Goal: Task Accomplishment & Management: Use online tool/utility

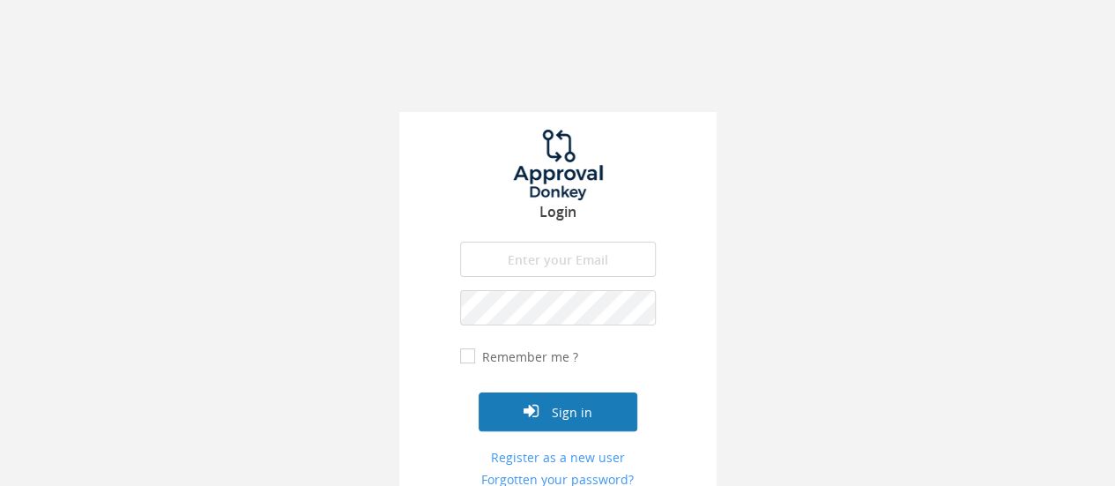
type input "[PERSON_NAME][EMAIL_ADDRESS][PERSON_NAME][DOMAIN_NAME]"
click at [555, 406] on button "Sign in" at bounding box center [558, 411] width 159 height 39
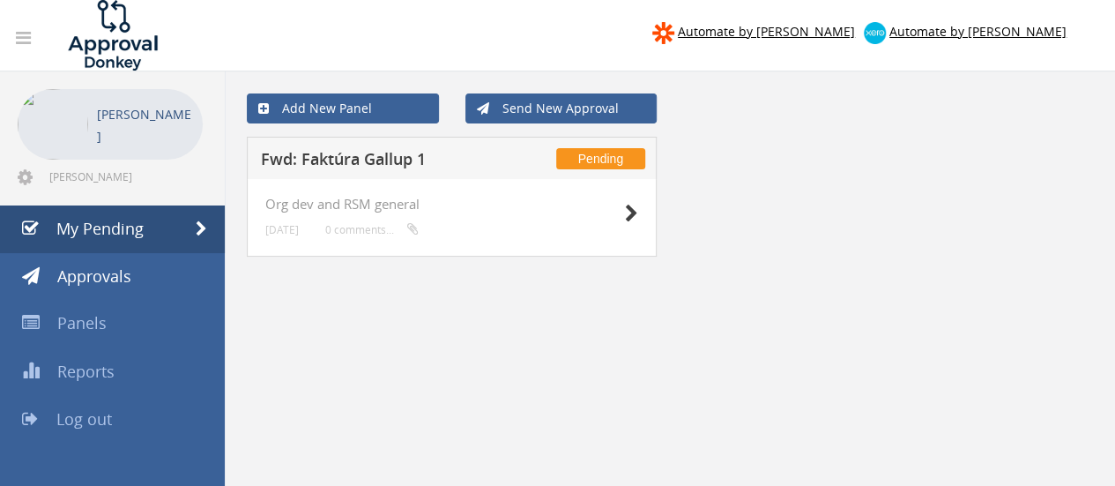
click at [390, 159] on h5 "Fwd: Faktúra Gallup 1" at bounding box center [375, 162] width 229 height 22
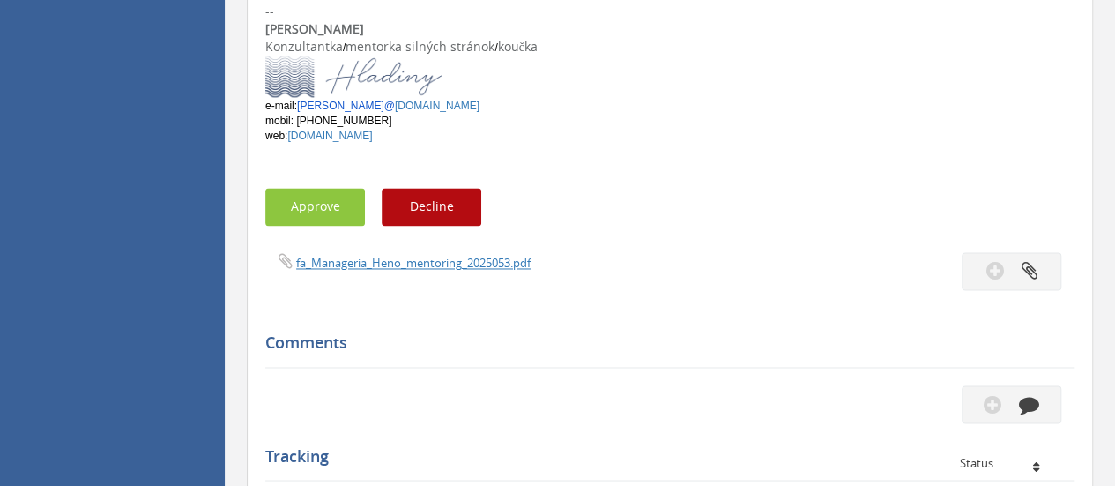
scroll to position [1428, 0]
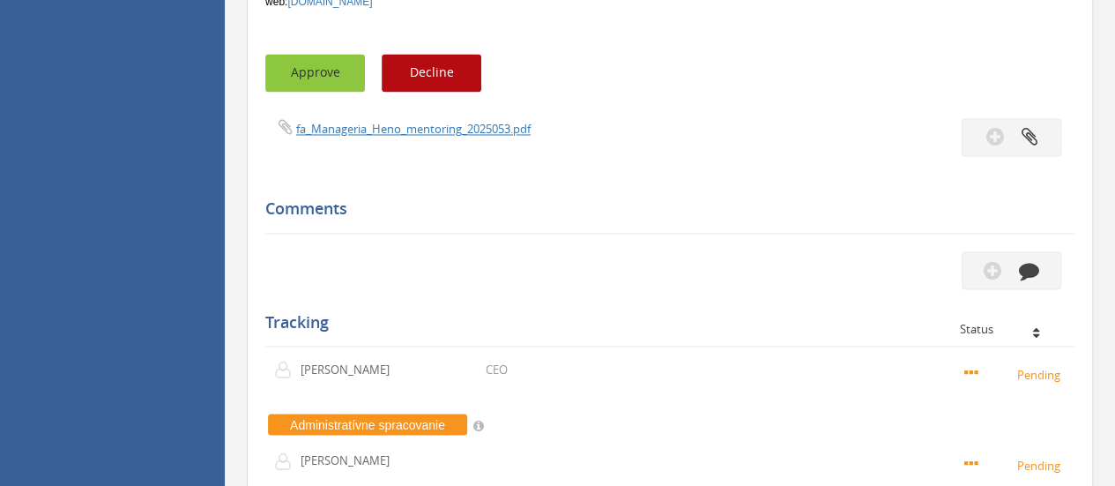
click at [340, 54] on button "Approve" at bounding box center [315, 73] width 100 height 38
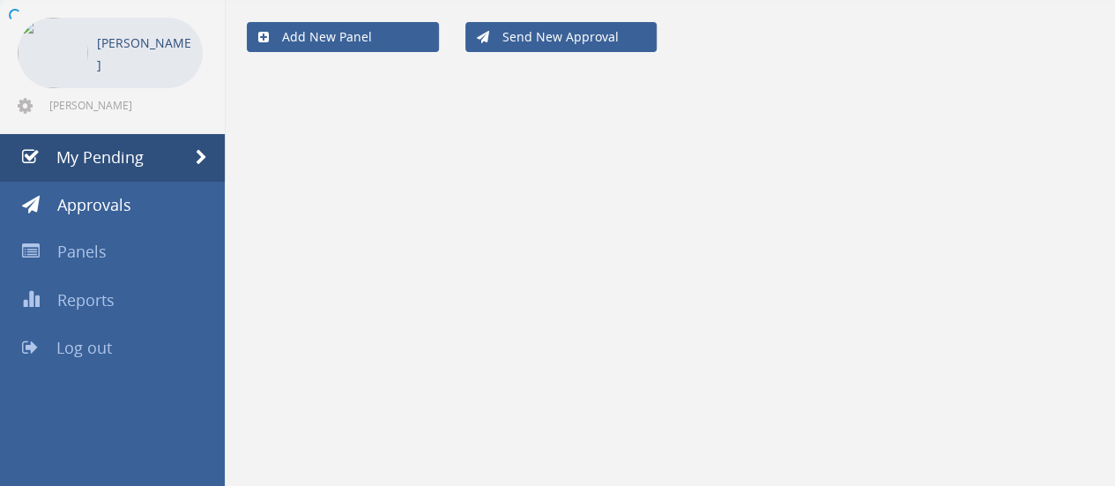
scroll to position [71, 0]
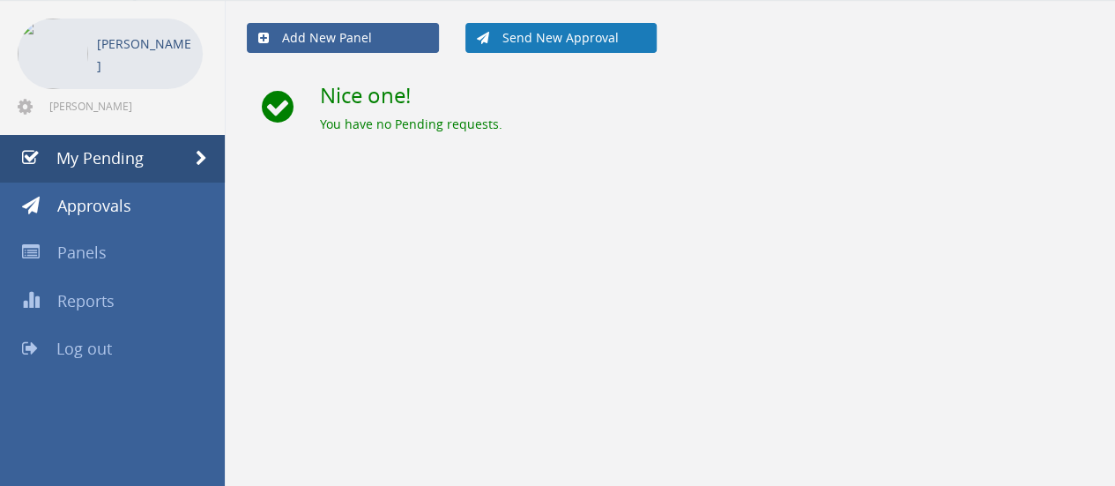
click at [548, 40] on link "Send New Approval" at bounding box center [561, 38] width 192 height 30
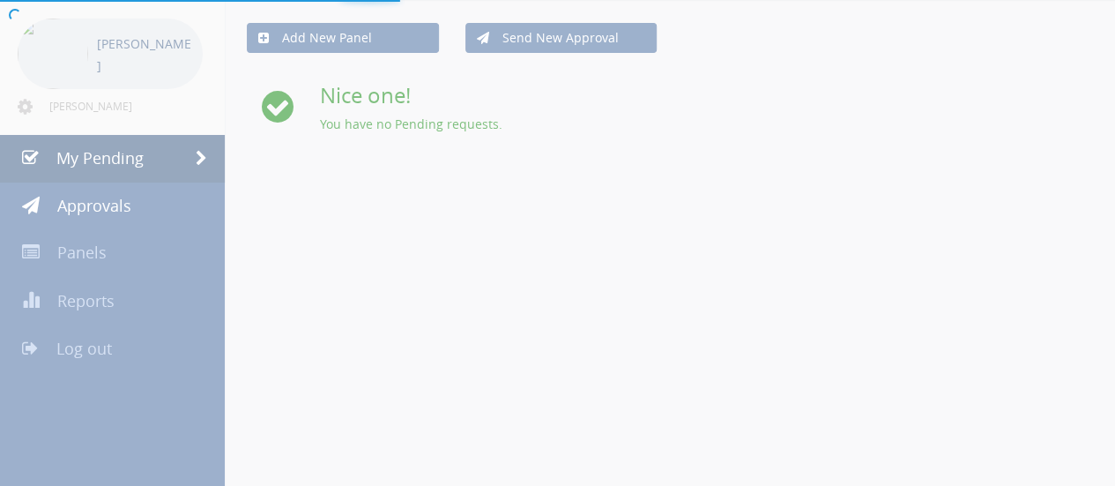
scroll to position [409, 0]
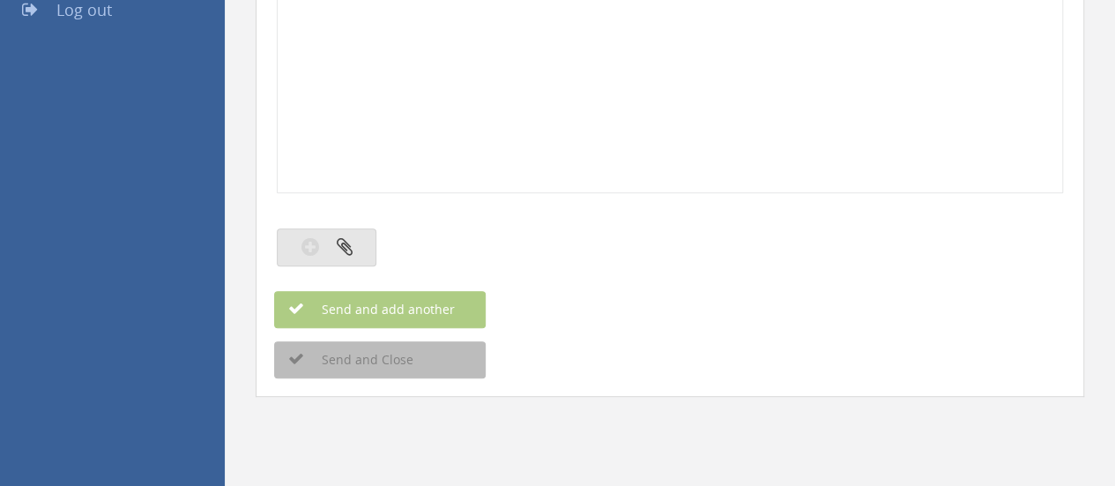
click at [349, 249] on icon "button" at bounding box center [345, 246] width 16 height 20
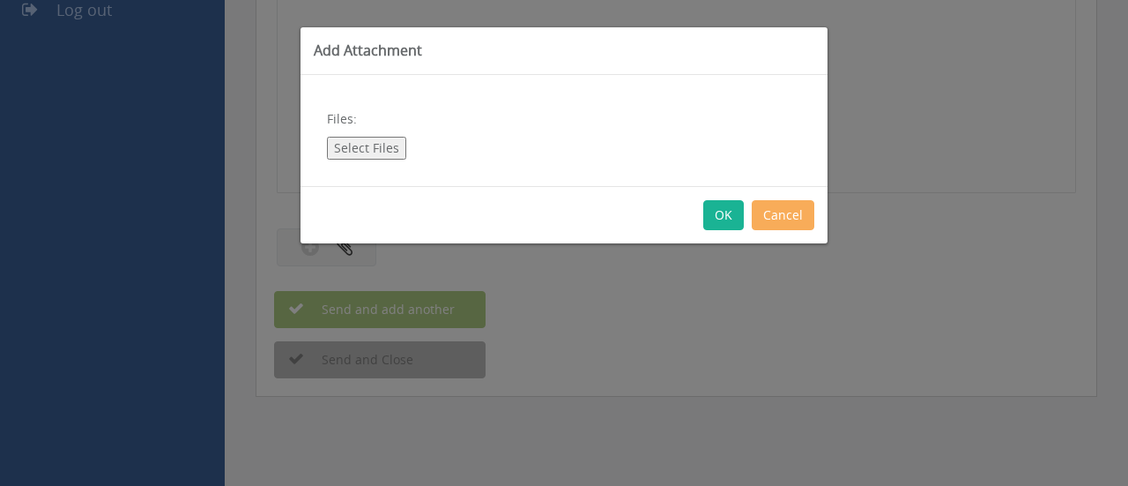
click at [346, 149] on button "Select Files" at bounding box center [366, 148] width 79 height 23
type input "C:\fakepath\Faktura TFS_Boledovicova_202513.pdf"
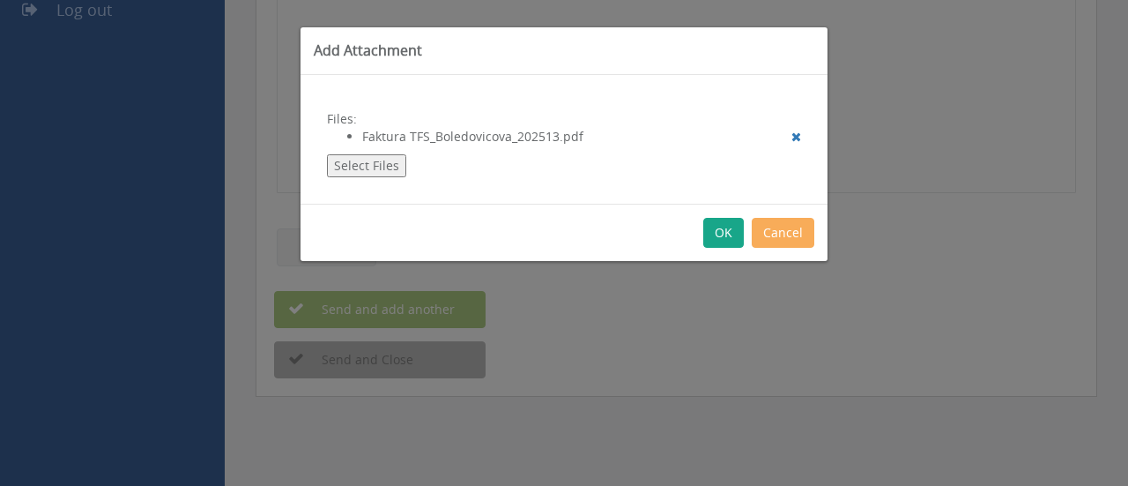
click at [726, 229] on button "OK" at bounding box center [723, 233] width 41 height 30
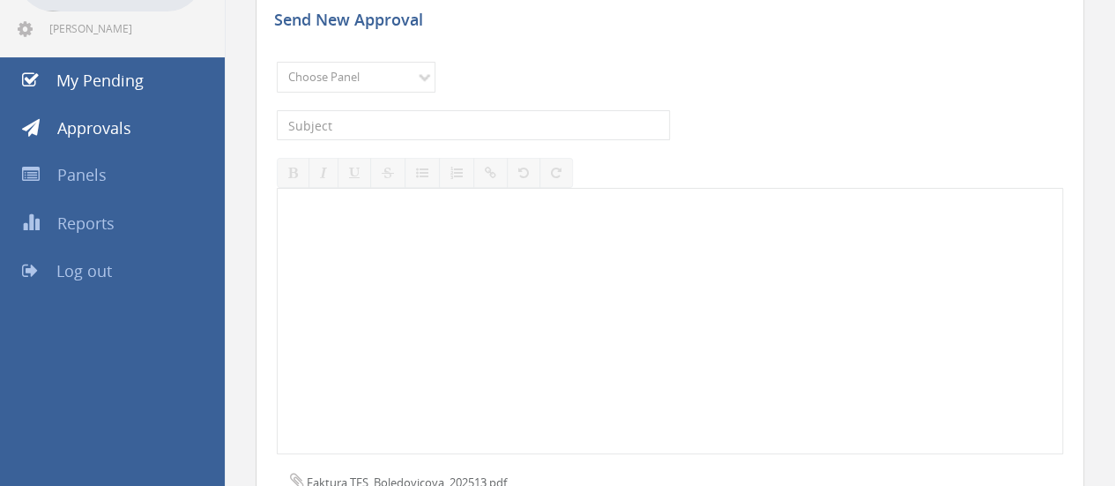
scroll to position [145, 0]
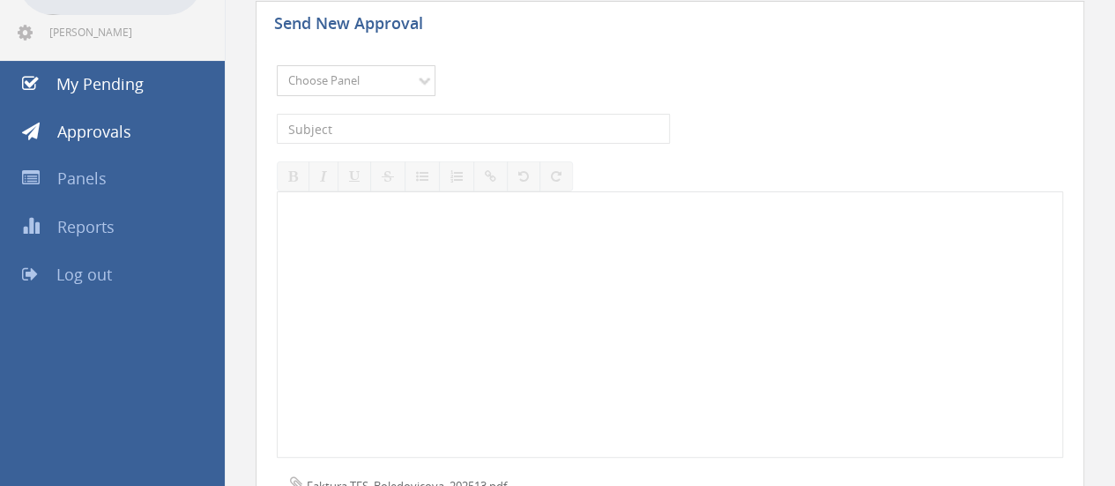
click at [309, 78] on select "Choose Panel Org dev and RSM general [PERSON_NAME] PLA invoices RSM panel" at bounding box center [356, 80] width 159 height 31
select select "13825"
click at [277, 65] on select "Choose Panel Org dev and RSM general [PERSON_NAME] PLA invoices RSM panel" at bounding box center [356, 80] width 159 height 31
click at [332, 127] on input "text" at bounding box center [473, 129] width 393 height 30
type input "[PERSON_NAME] [DATE]"
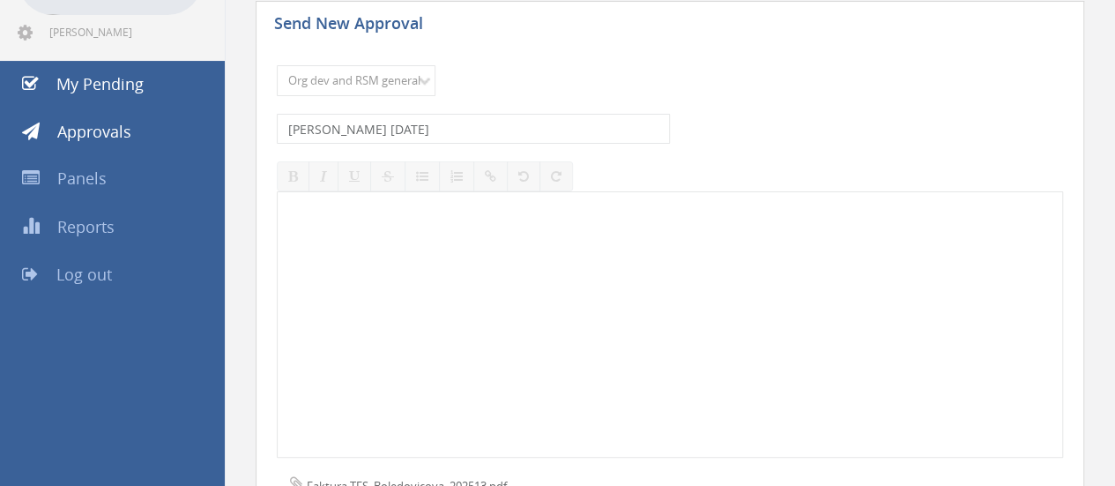
click at [353, 239] on div at bounding box center [670, 324] width 785 height 264
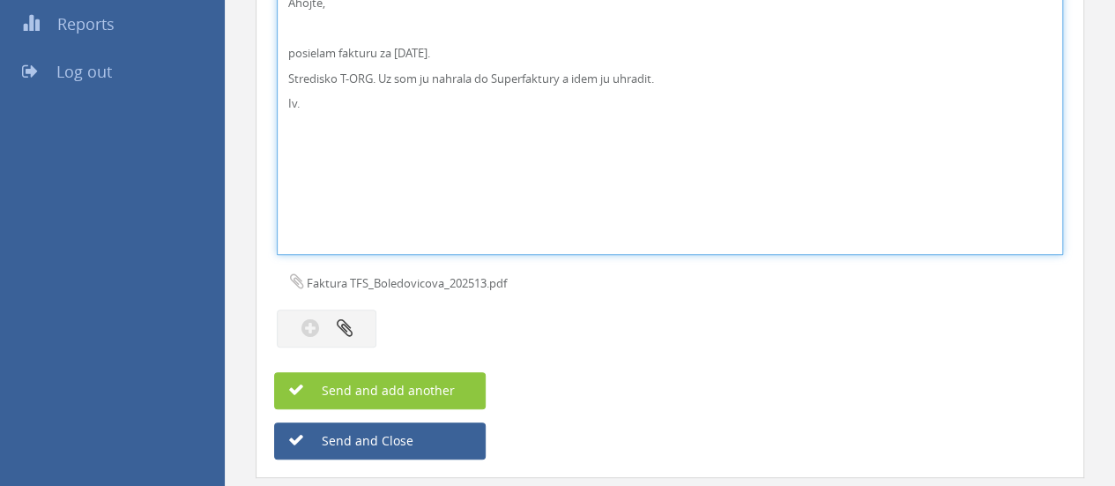
scroll to position [362, 0]
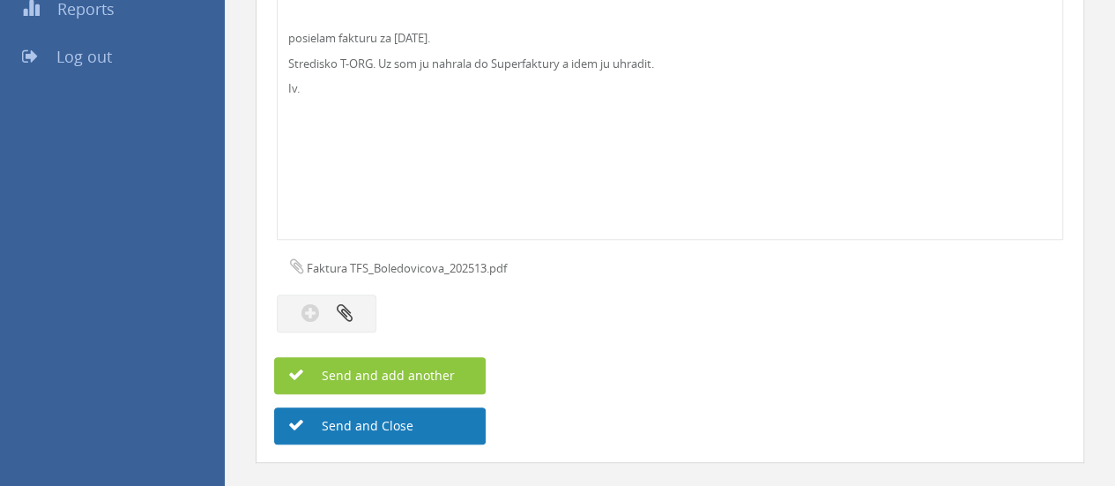
click at [367, 417] on button "Send and Close" at bounding box center [380, 425] width 212 height 37
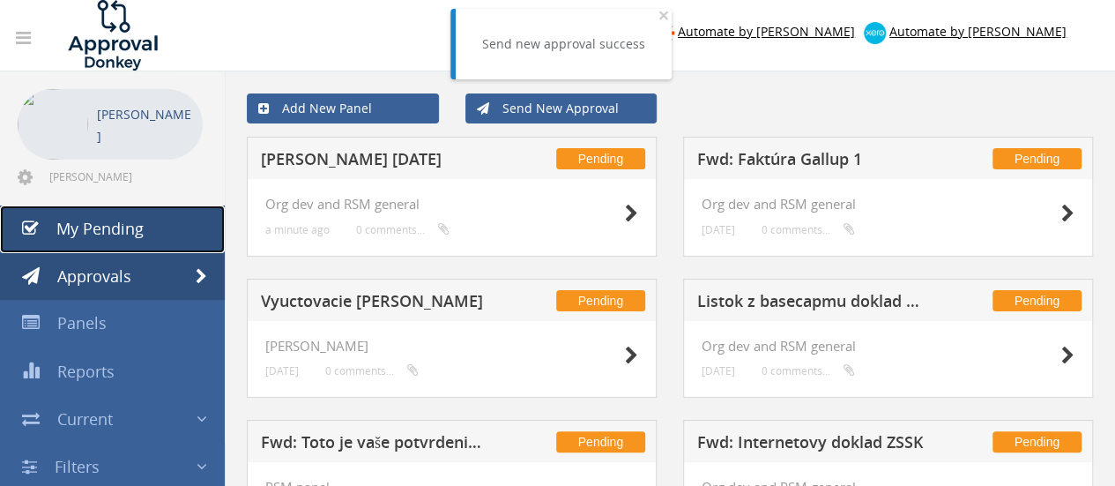
click at [115, 235] on span "My Pending" at bounding box center [99, 228] width 87 height 21
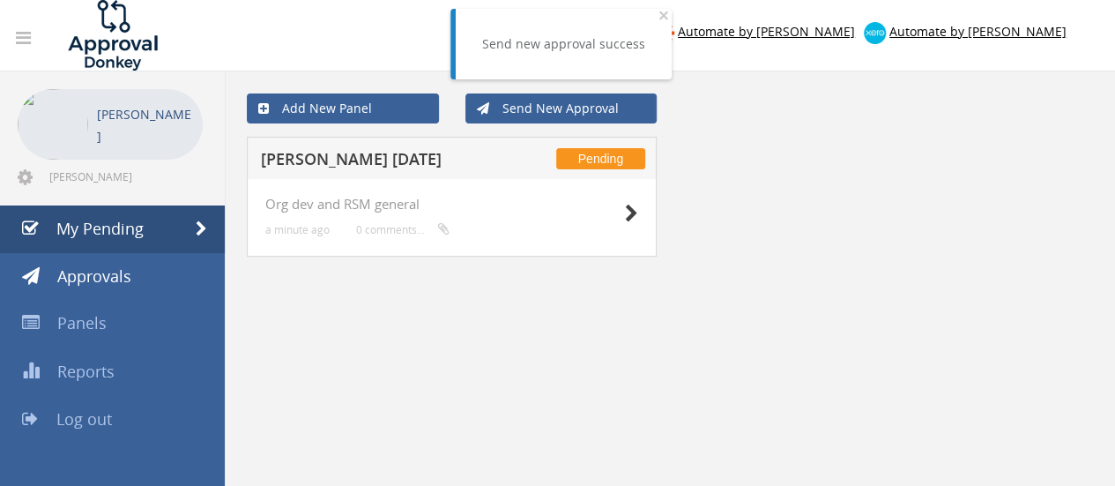
click at [314, 163] on h5 "[PERSON_NAME] [DATE]" at bounding box center [375, 162] width 229 height 22
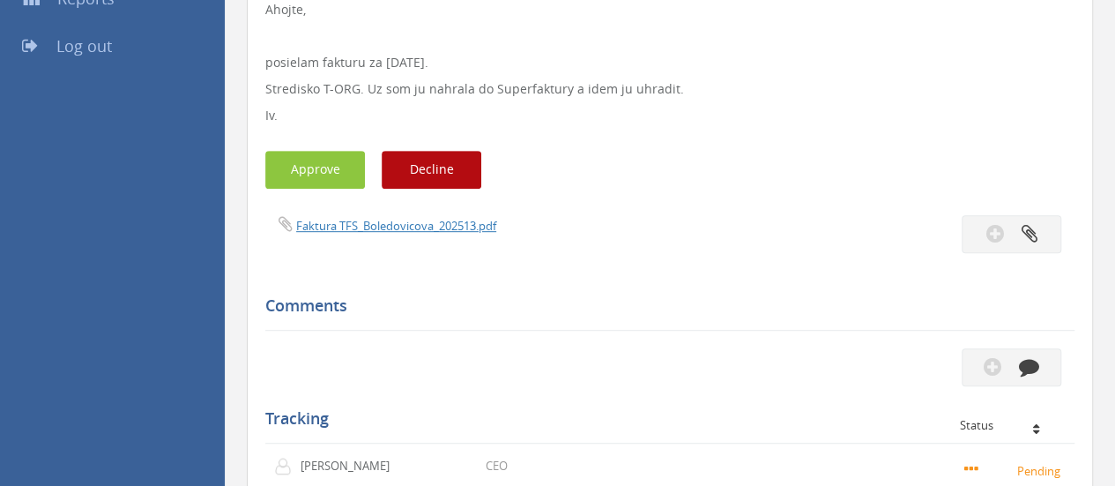
scroll to position [376, 0]
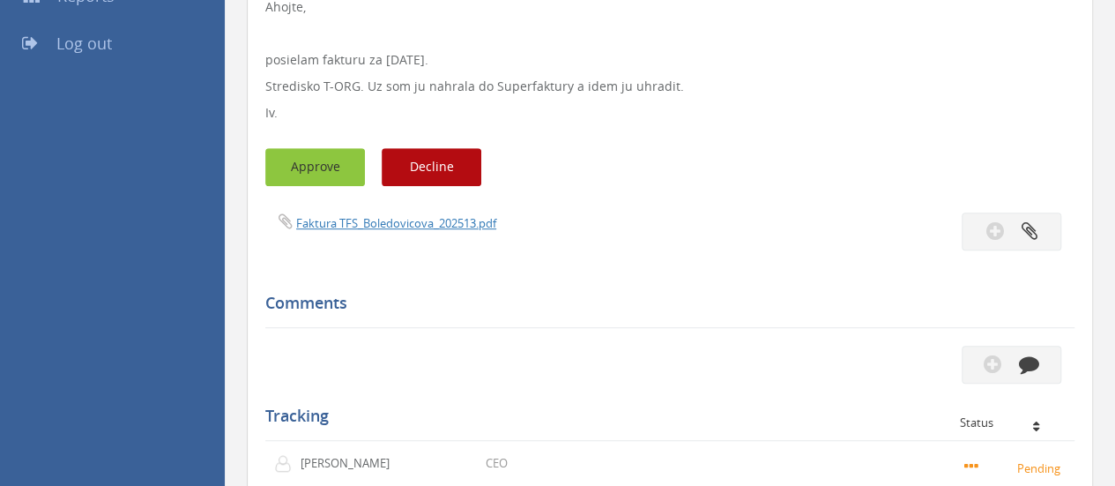
click at [316, 172] on button "Approve" at bounding box center [315, 167] width 100 height 38
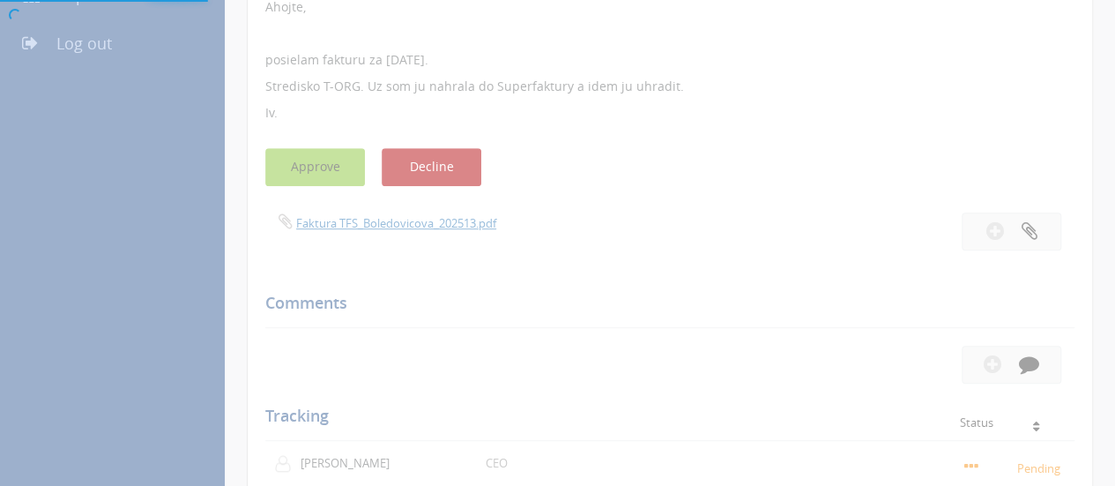
scroll to position [71, 0]
